Goal: Use online tool/utility: Use online tool/utility

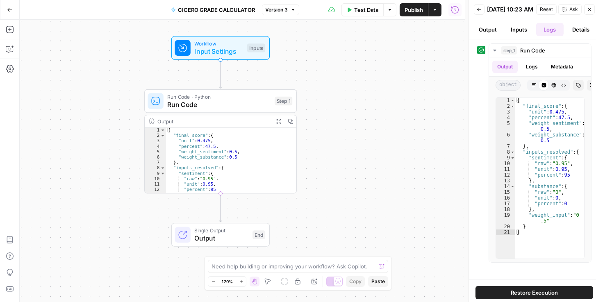
drag, startPoint x: 397, startPoint y: 127, endPoint x: 301, endPoint y: 72, distance: 111.1
click at [301, 72] on div "Workflow Input Settings Inputs Run Code · Python Run Code Step 1 Output Expand …" at bounding box center [242, 161] width 445 height 283
click at [481, 11] on icon "button" at bounding box center [479, 9] width 5 height 5
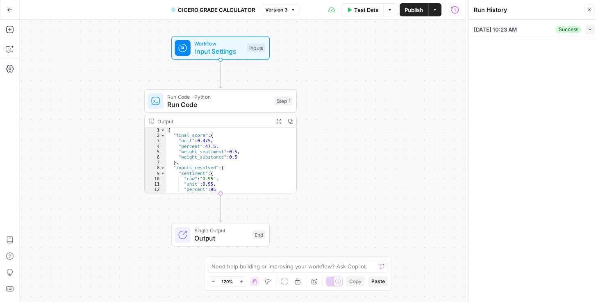
click at [370, 12] on span "Test Data" at bounding box center [366, 10] width 24 height 8
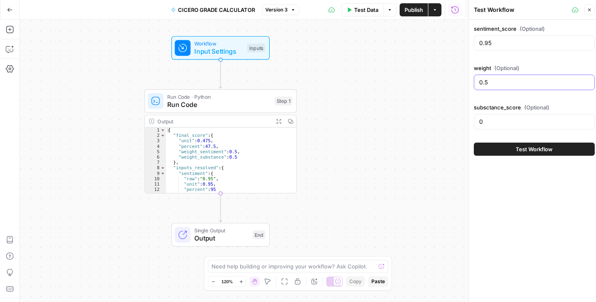
drag, startPoint x: 485, startPoint y: 80, endPoint x: 480, endPoint y: 80, distance: 4.9
click at [480, 80] on input "0.5" at bounding box center [534, 82] width 110 height 8
click at [512, 84] on input "0.5" at bounding box center [534, 82] width 110 height 8
